Goal: Task Accomplishment & Management: Use online tool/utility

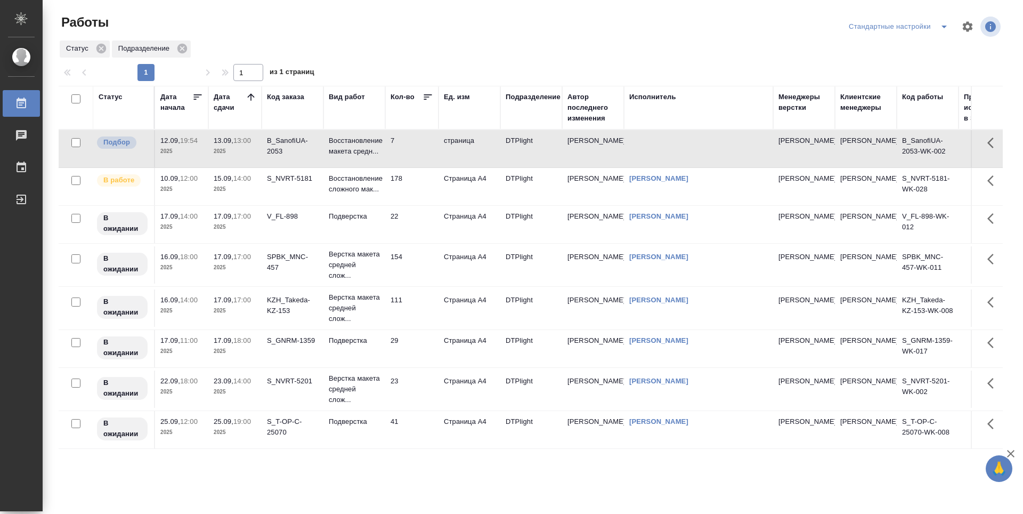
click at [301, 196] on td "S_NVRT-5181" at bounding box center [293, 186] width 62 height 37
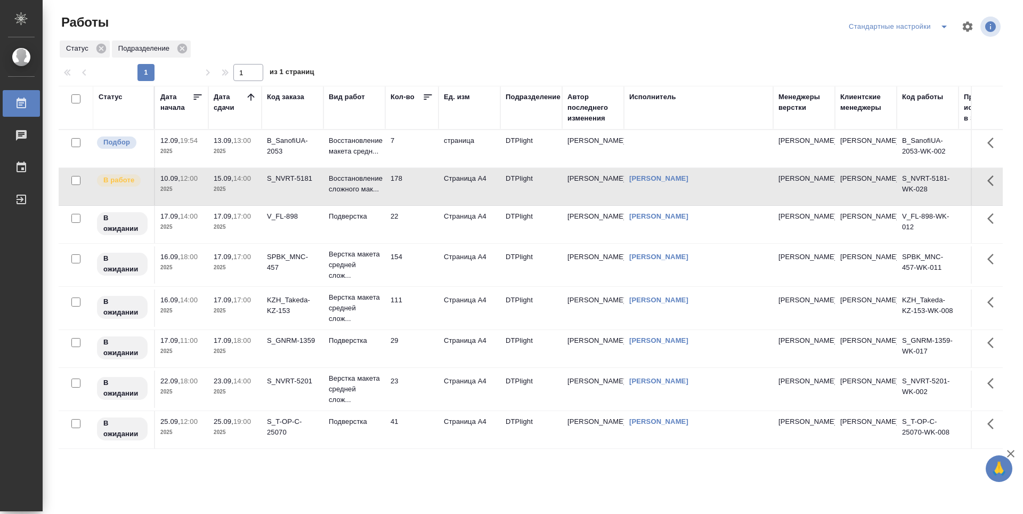
click at [301, 196] on td "S_NVRT-5181" at bounding box center [293, 186] width 62 height 37
click at [417, 186] on td "178" at bounding box center [411, 186] width 53 height 37
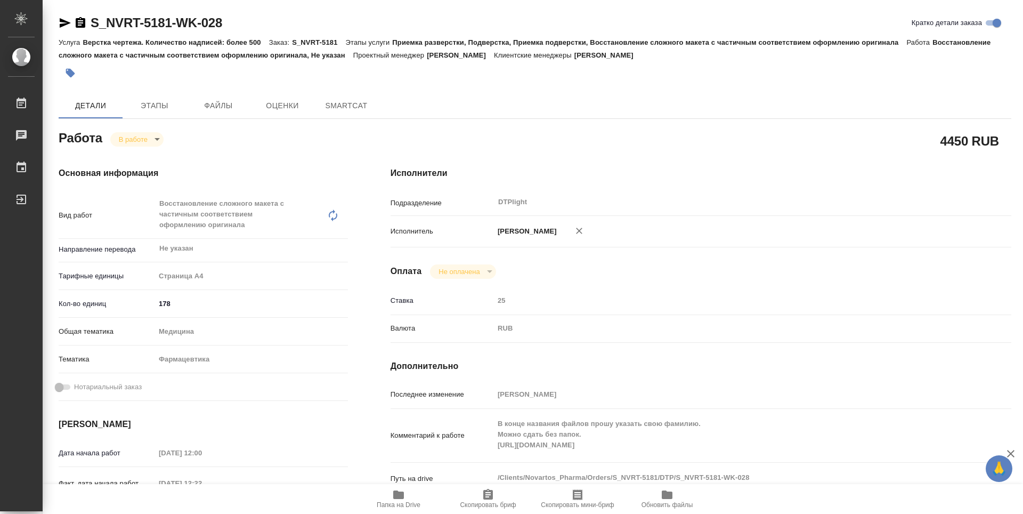
type textarea "x"
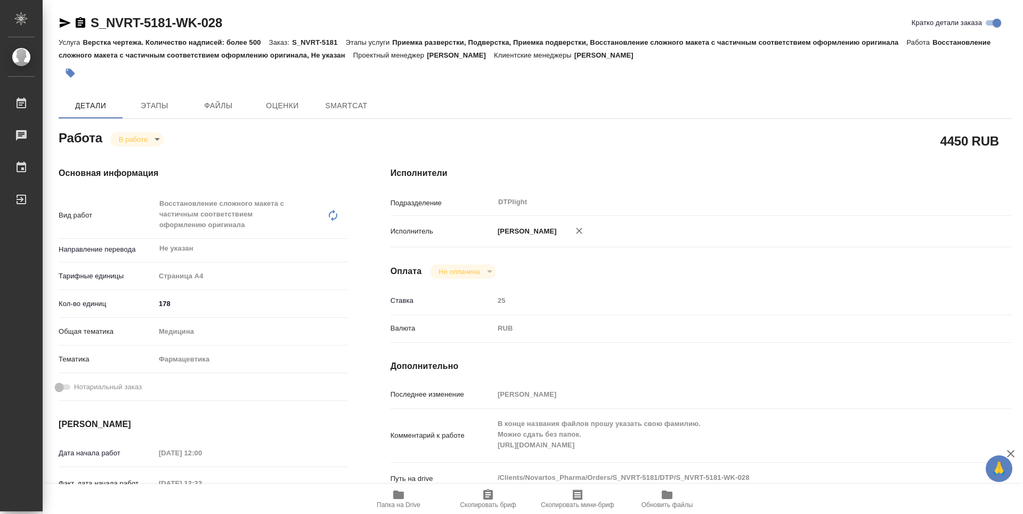
type textarea "x"
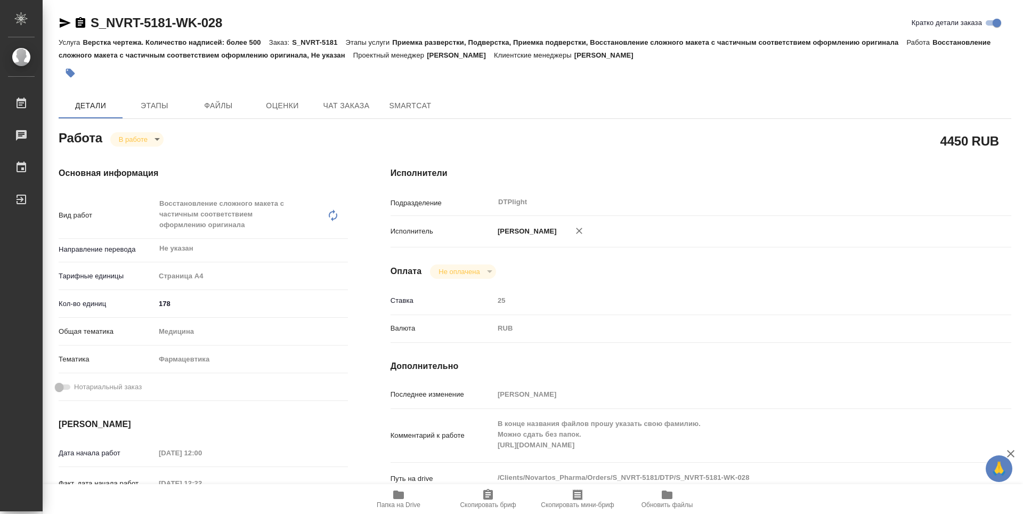
scroll to position [107, 0]
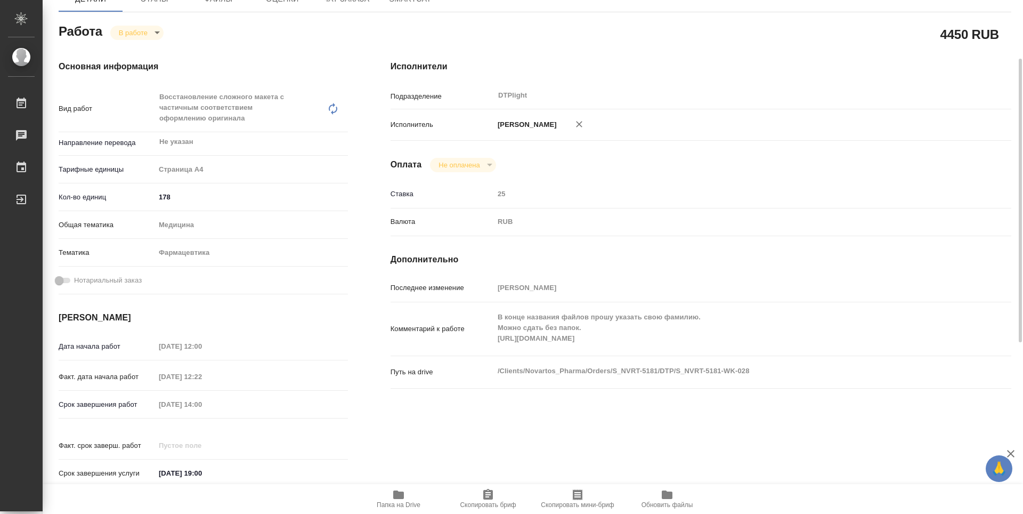
type textarea "x"
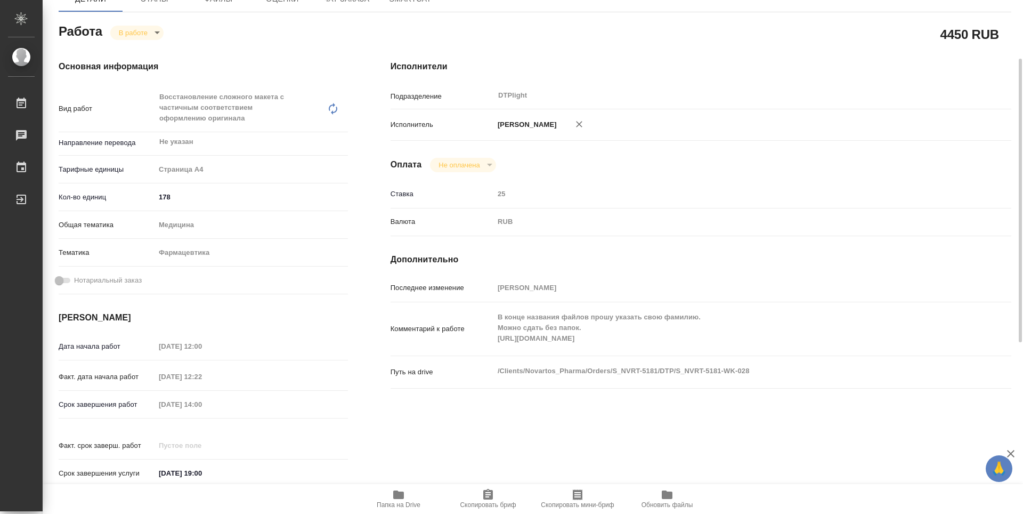
type textarea "x"
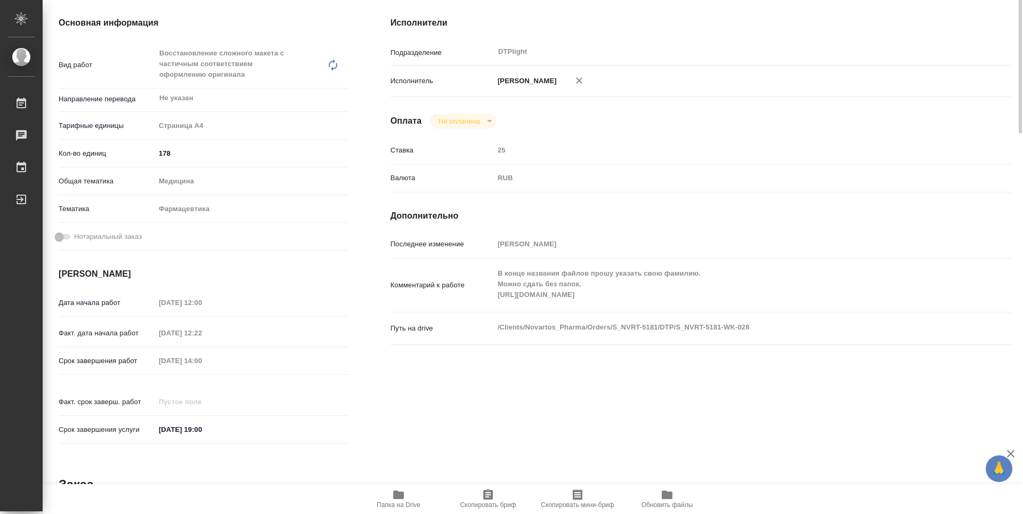
scroll to position [0, 0]
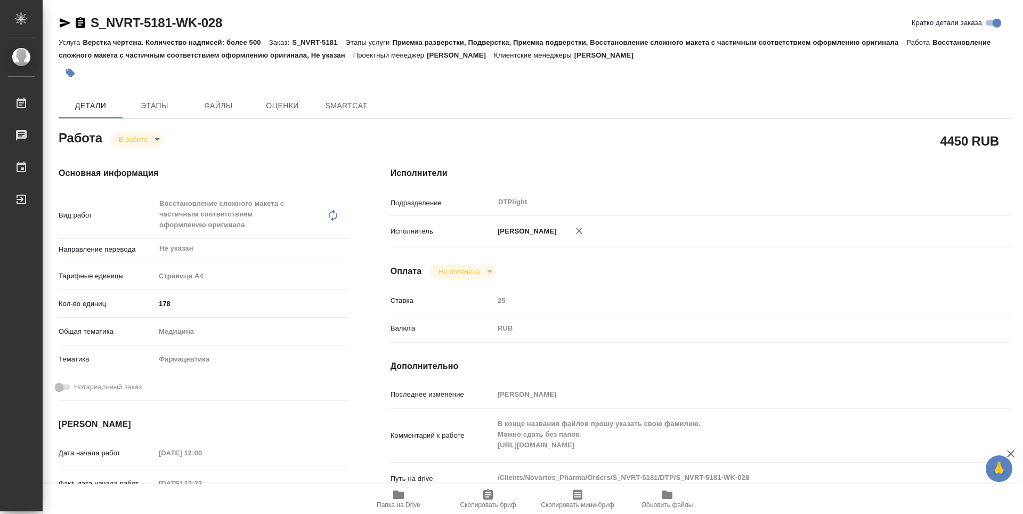
type textarea "x"
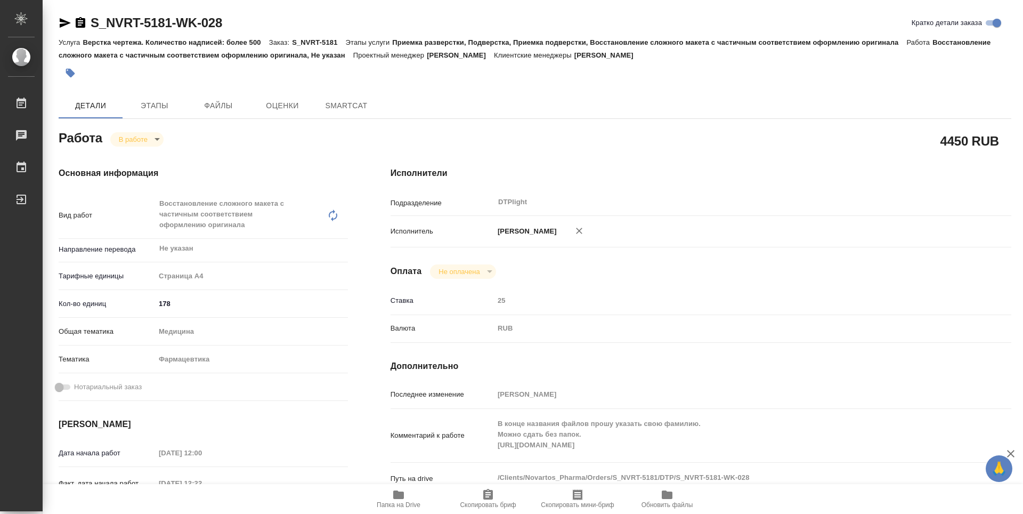
type textarea "x"
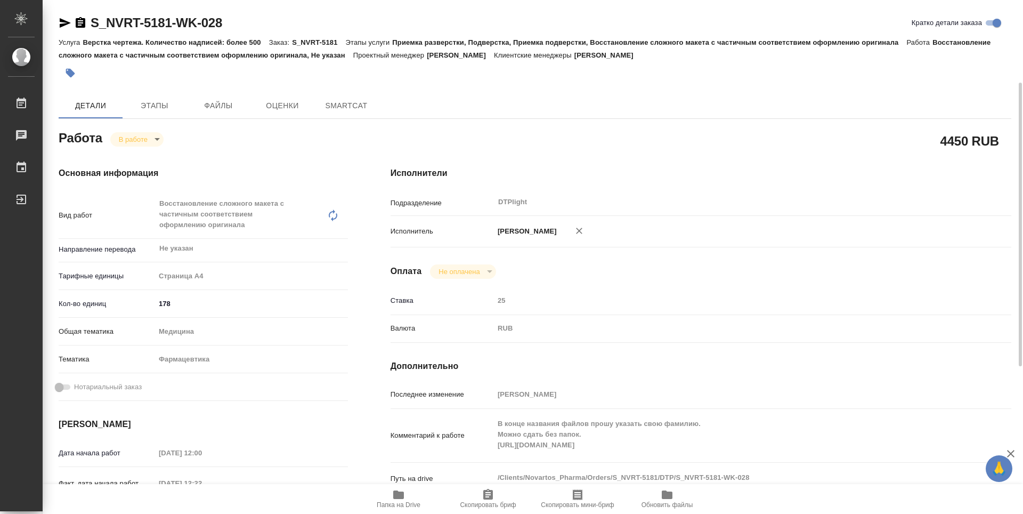
type textarea "x"
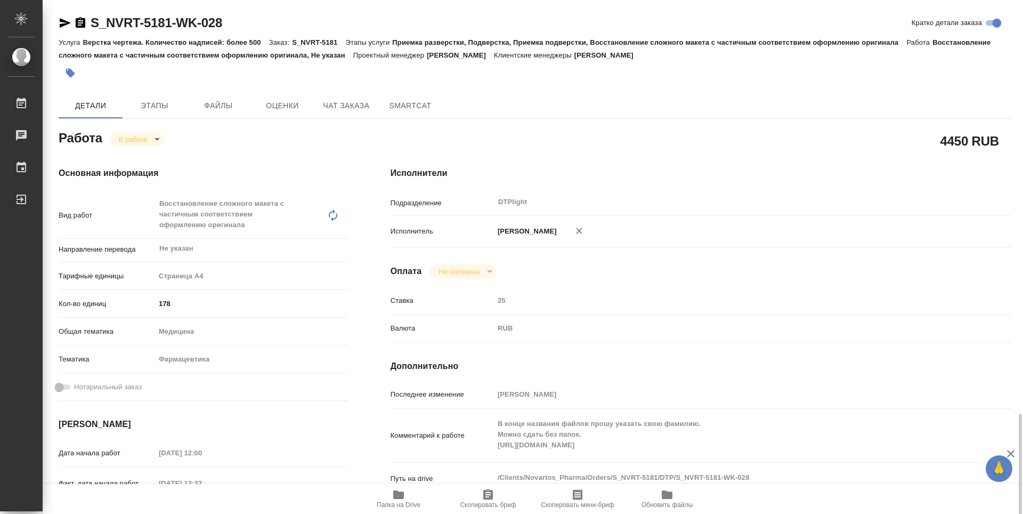
type textarea "x"
